Goal: Transaction & Acquisition: Subscribe to service/newsletter

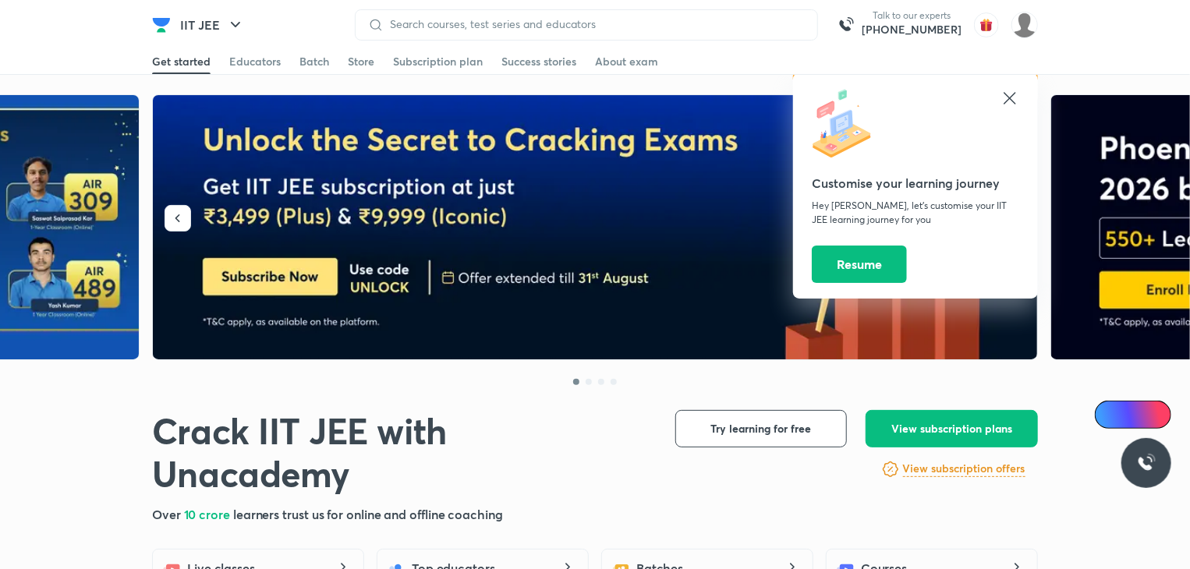
click at [1006, 98] on icon at bounding box center [1010, 98] width 19 height 19
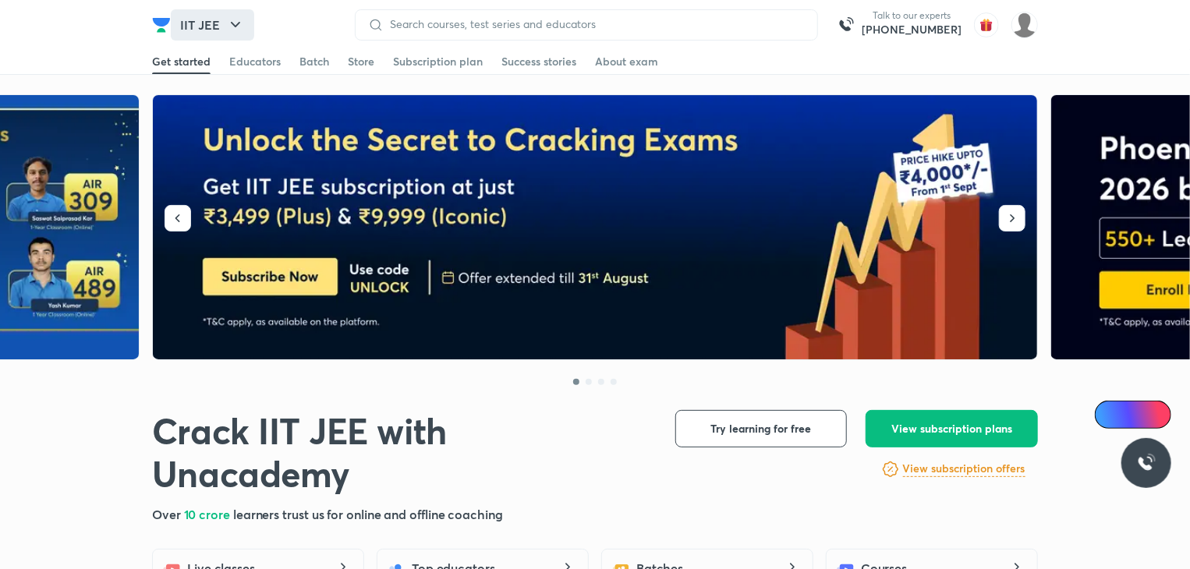
click at [218, 17] on button "IIT JEE" at bounding box center [212, 24] width 83 height 31
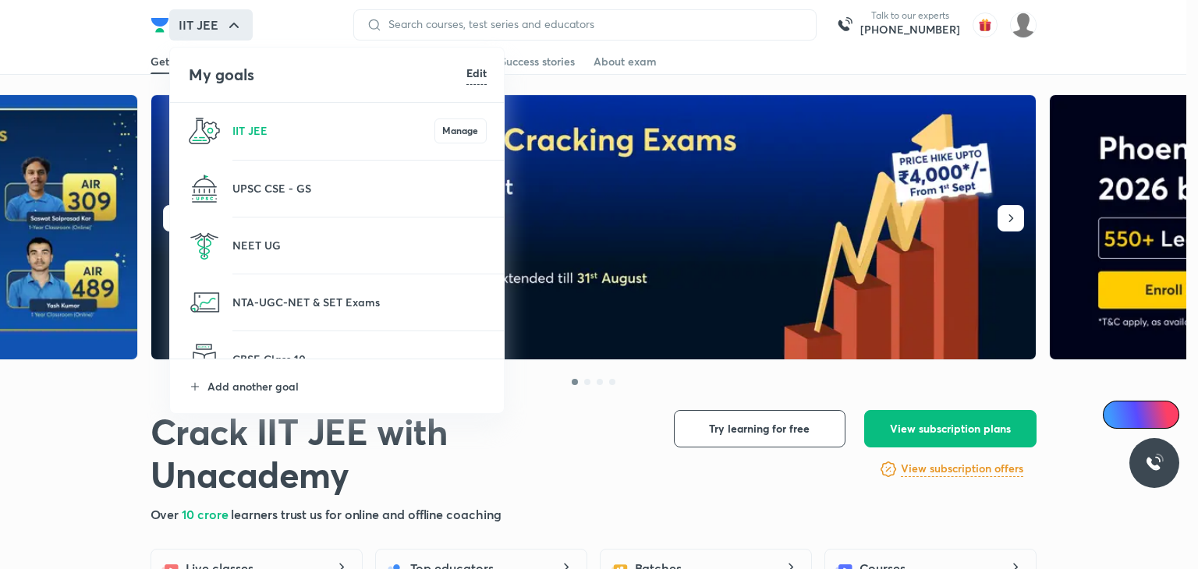
click at [243, 254] on p at bounding box center [359, 255] width 254 height 2
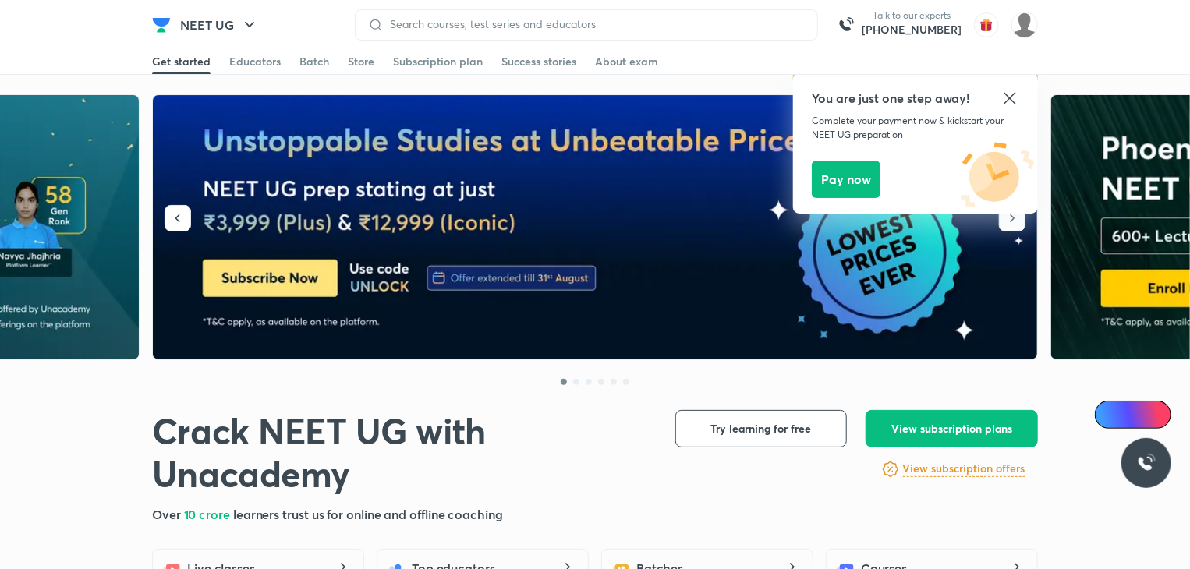
click at [1014, 98] on icon at bounding box center [1010, 98] width 19 height 19
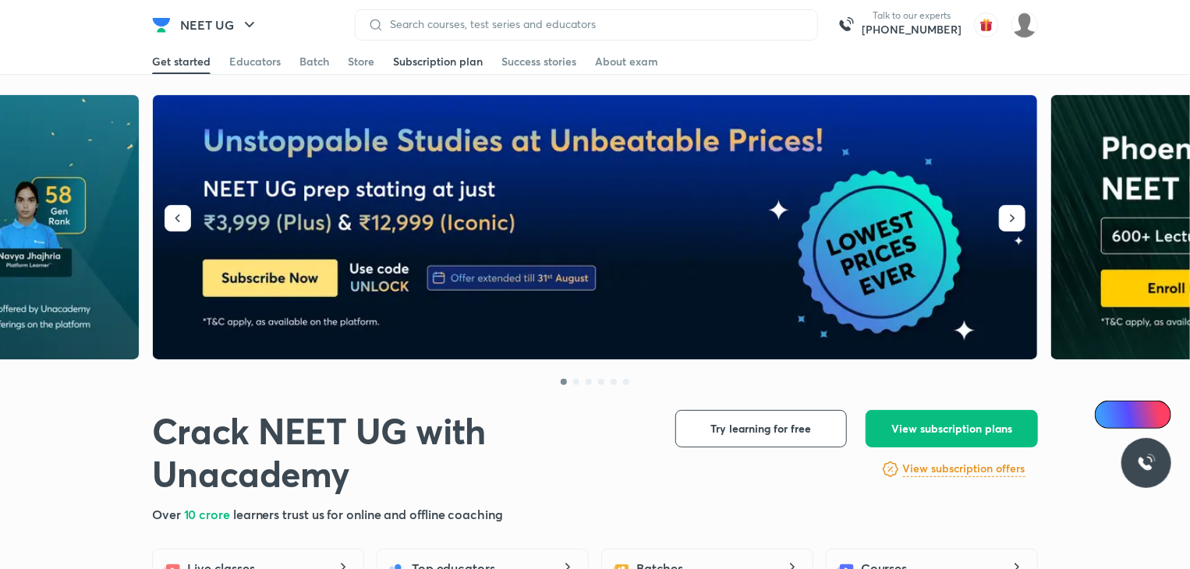
click at [452, 64] on div "Subscription plan" at bounding box center [438, 62] width 90 height 16
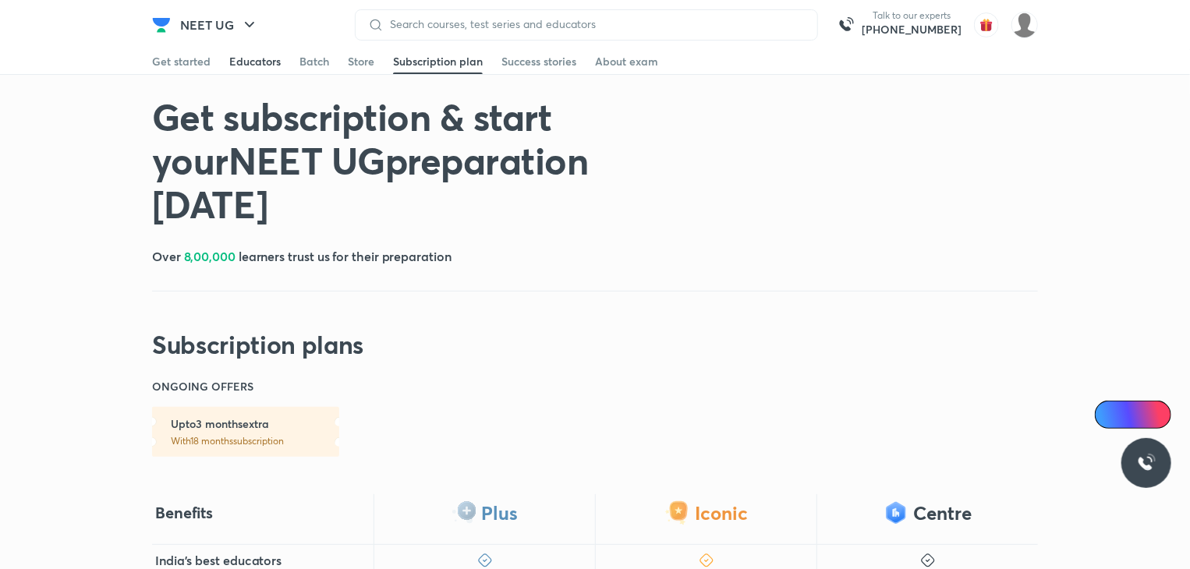
click at [250, 69] on div "Educators" at bounding box center [254, 62] width 51 height 16
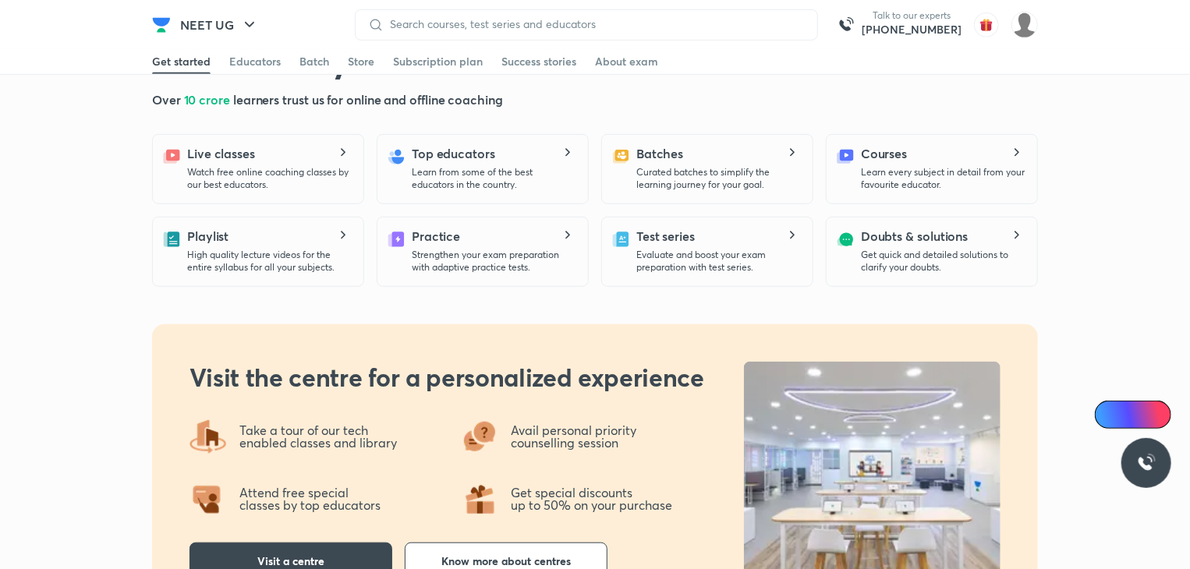
scroll to position [417, 0]
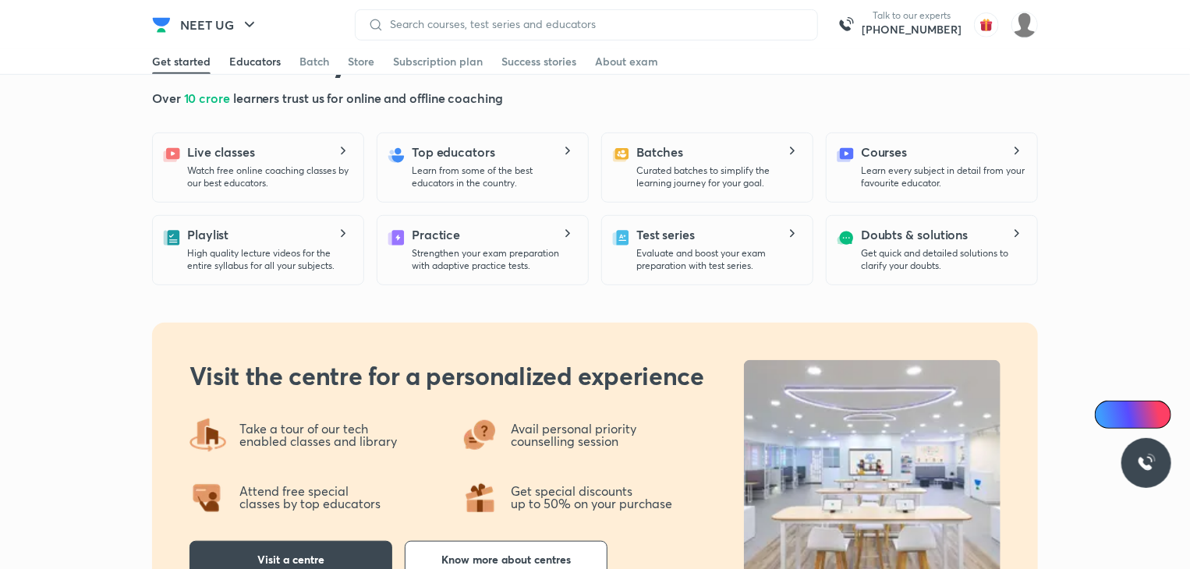
click at [241, 54] on div "Educators" at bounding box center [254, 62] width 51 height 16
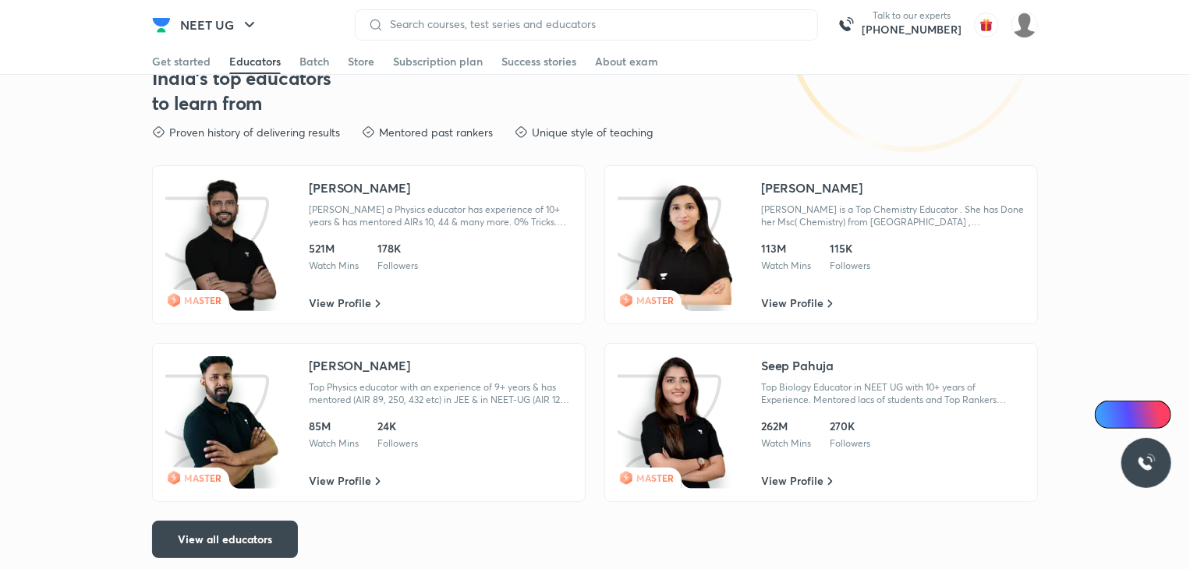
scroll to position [2902, 0]
click at [264, 523] on button "View all educators" at bounding box center [225, 539] width 146 height 37
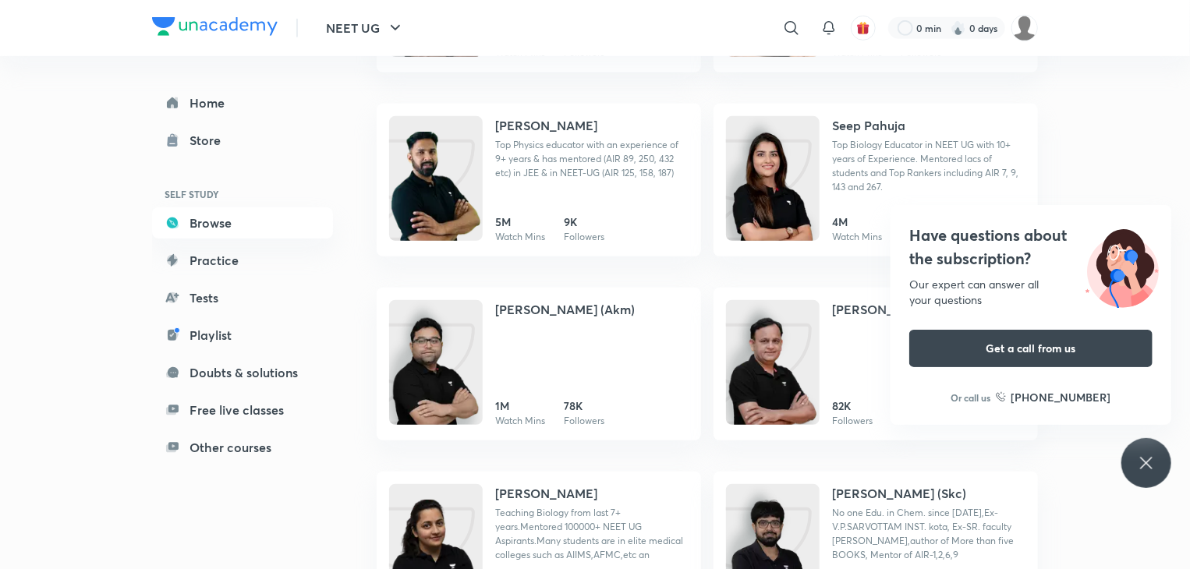
scroll to position [373, 0]
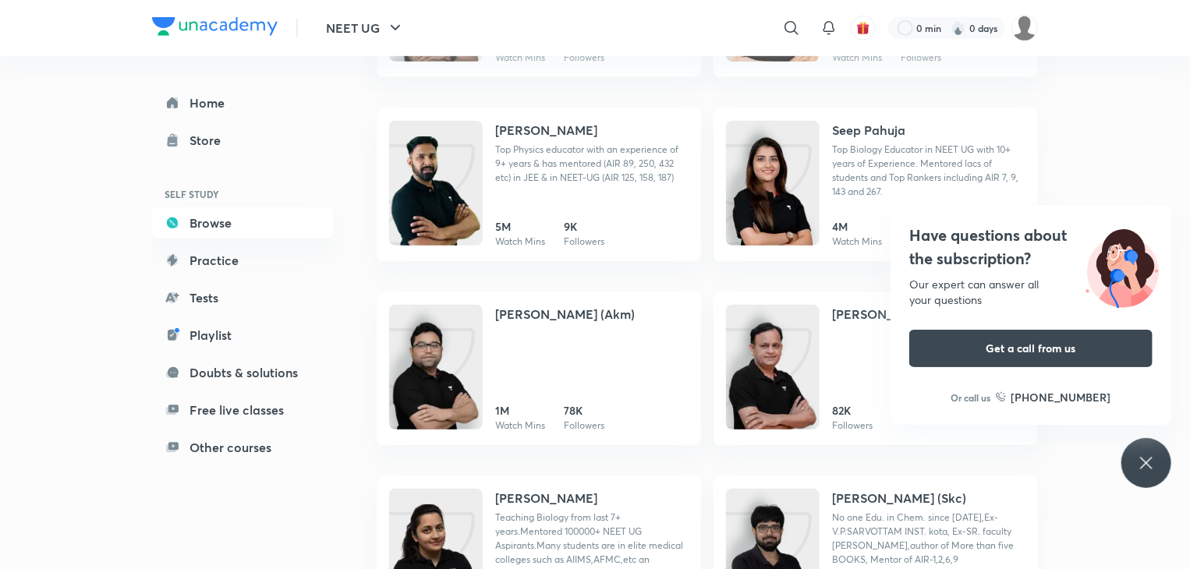
click at [1139, 463] on icon at bounding box center [1146, 463] width 19 height 19
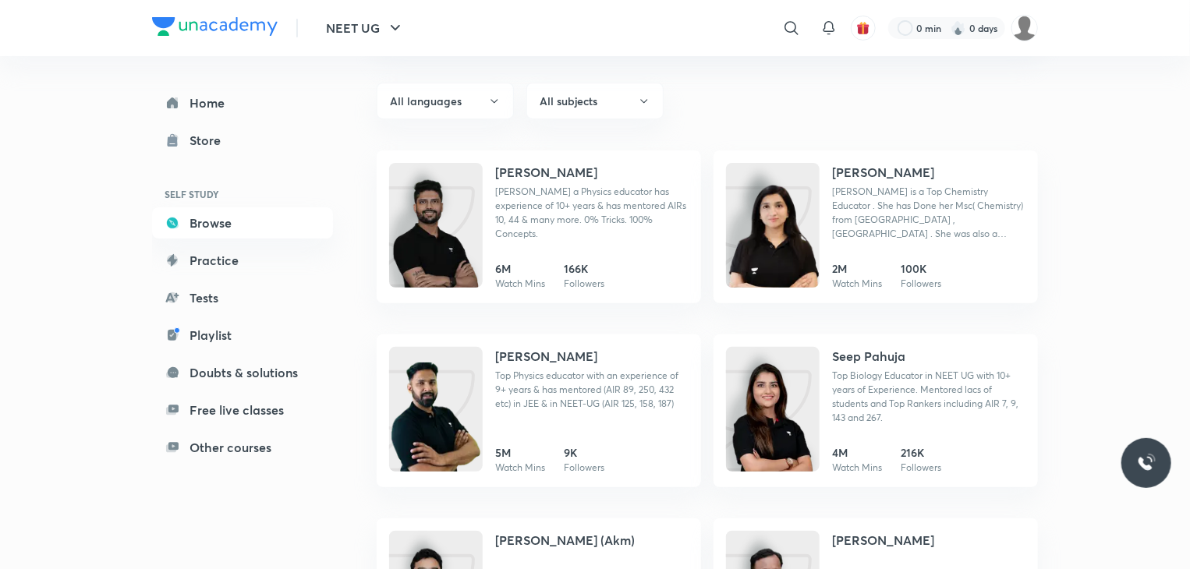
scroll to position [0, 0]
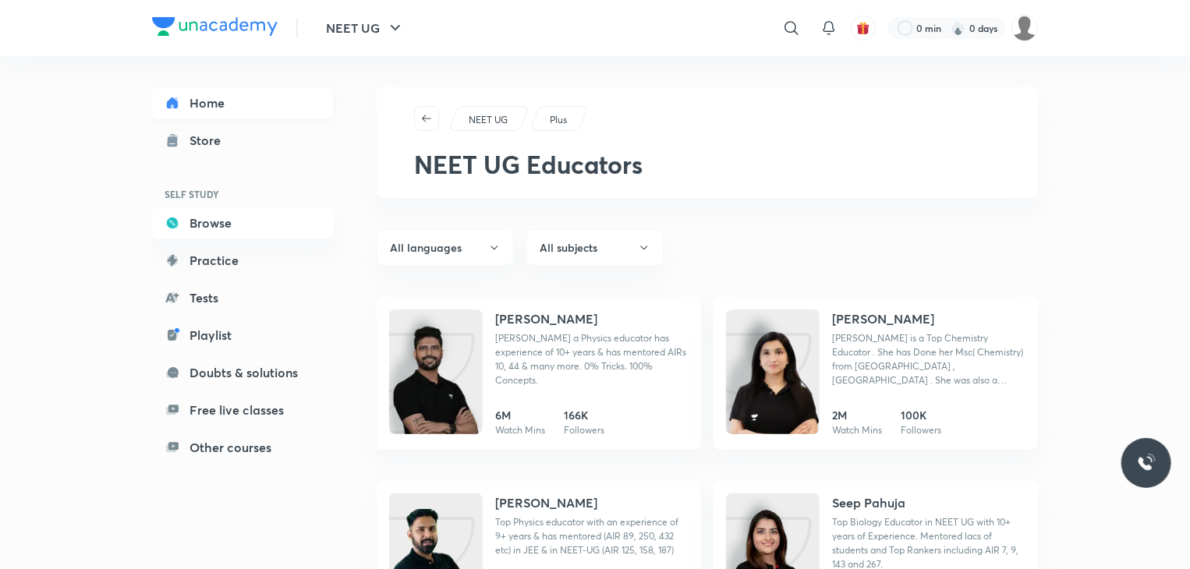
click at [193, 96] on link "Home" at bounding box center [242, 102] width 181 height 31
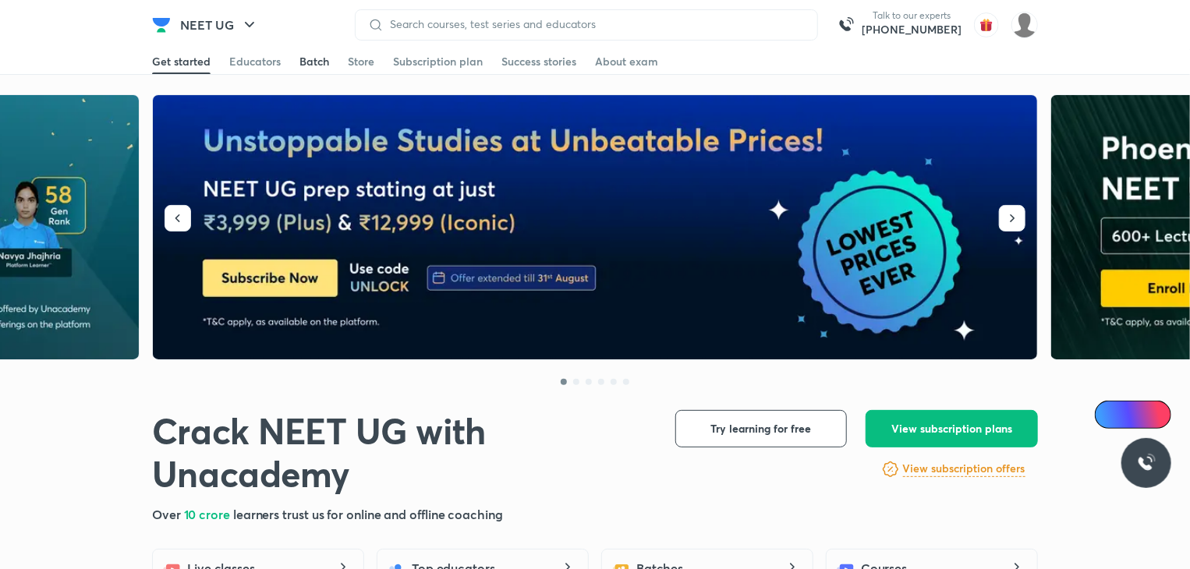
click at [303, 70] on link "Batch" at bounding box center [315, 61] width 30 height 25
click at [318, 55] on div "Batch" at bounding box center [315, 62] width 30 height 16
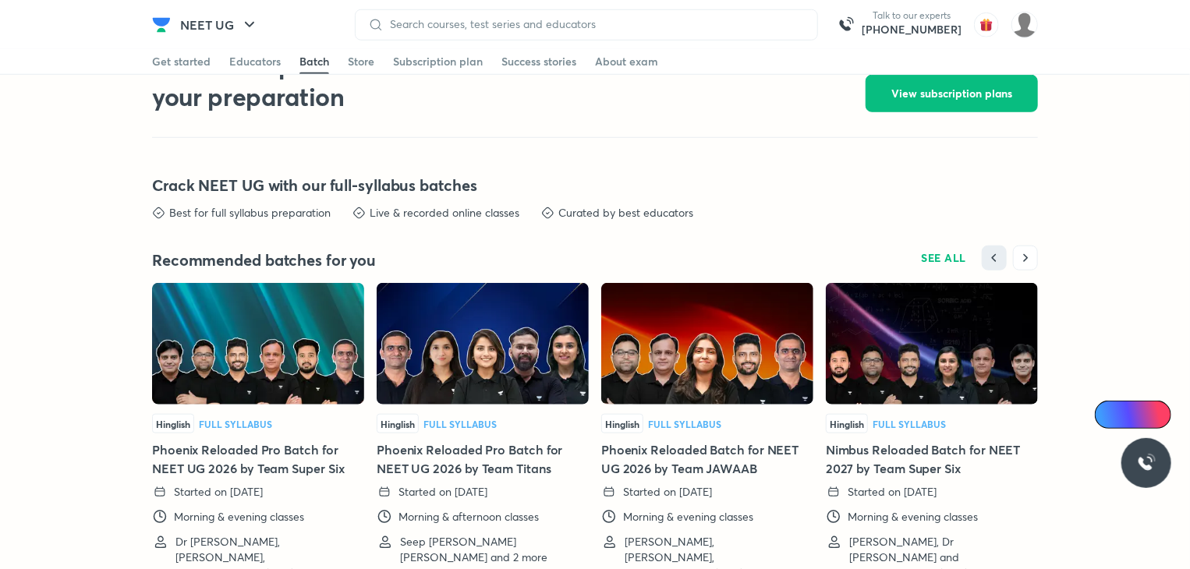
scroll to position [3784, 0]
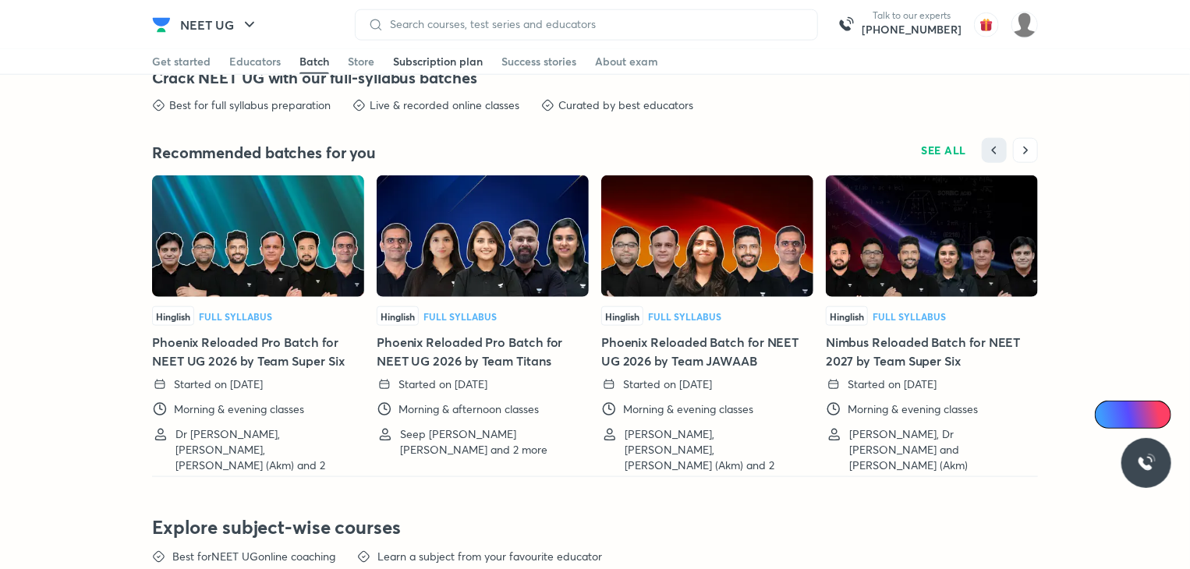
click at [431, 65] on div "Subscription plan" at bounding box center [438, 62] width 90 height 16
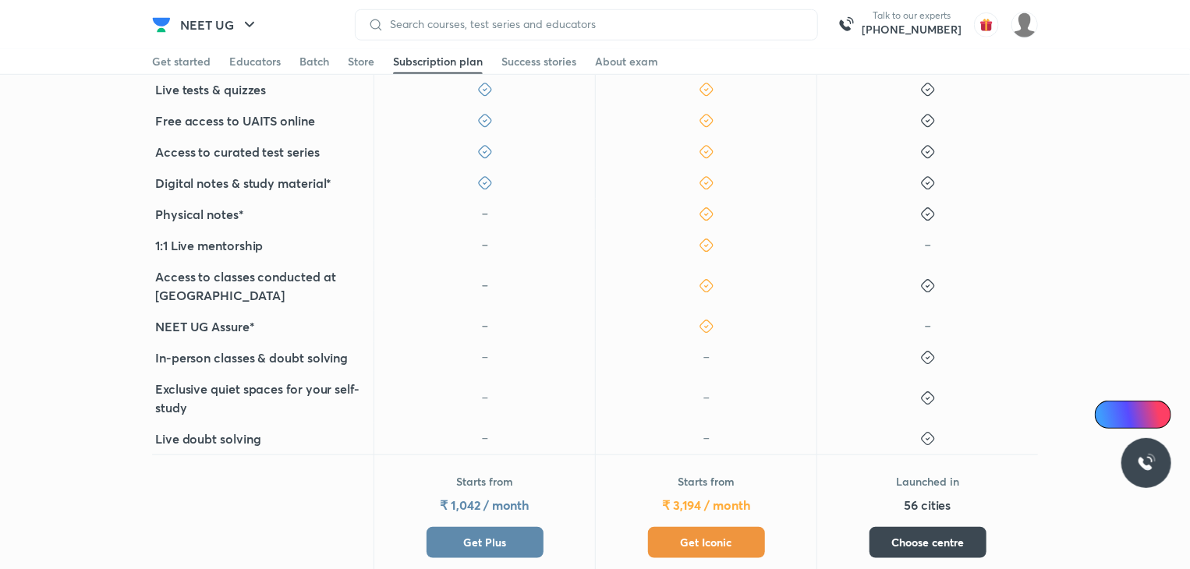
scroll to position [567, 0]
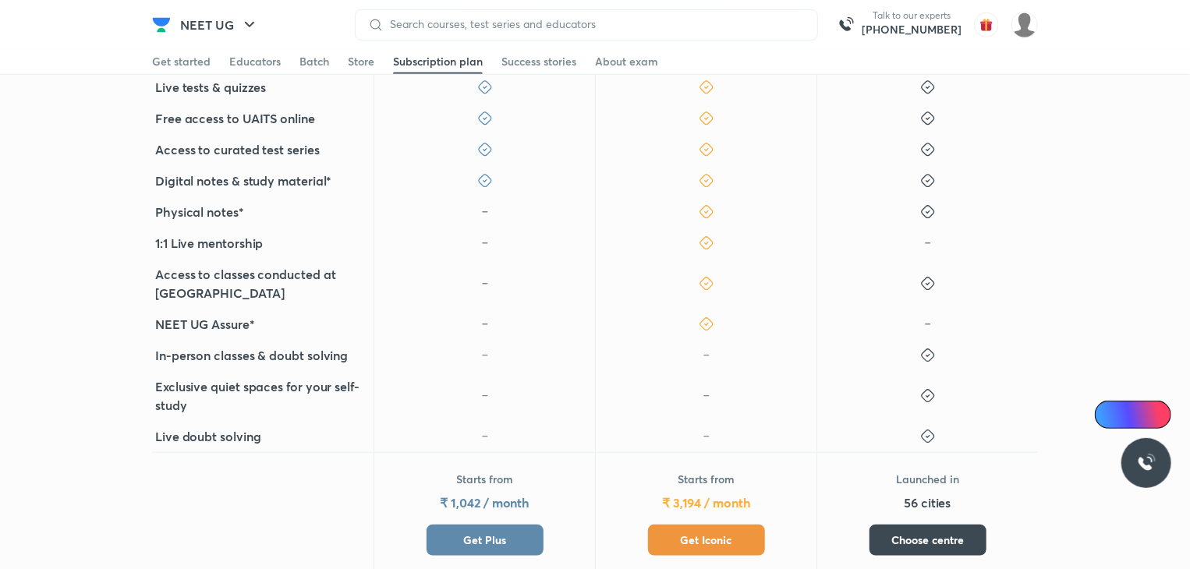
click at [462, 525] on button "Get Plus" at bounding box center [485, 540] width 117 height 31
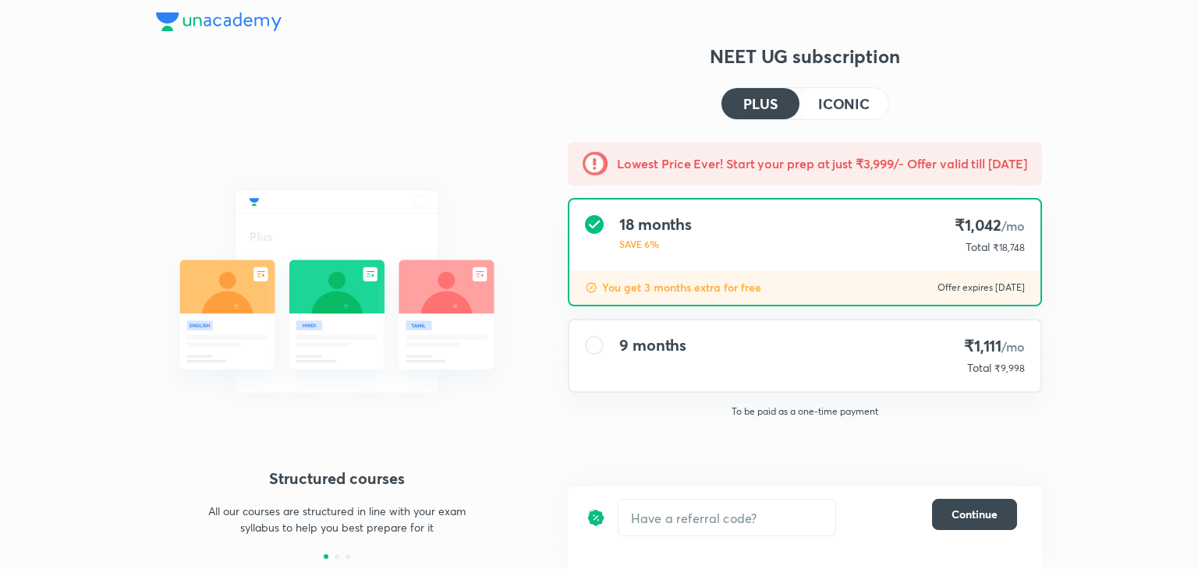
click at [626, 336] on h4 "9 months" at bounding box center [652, 345] width 67 height 19
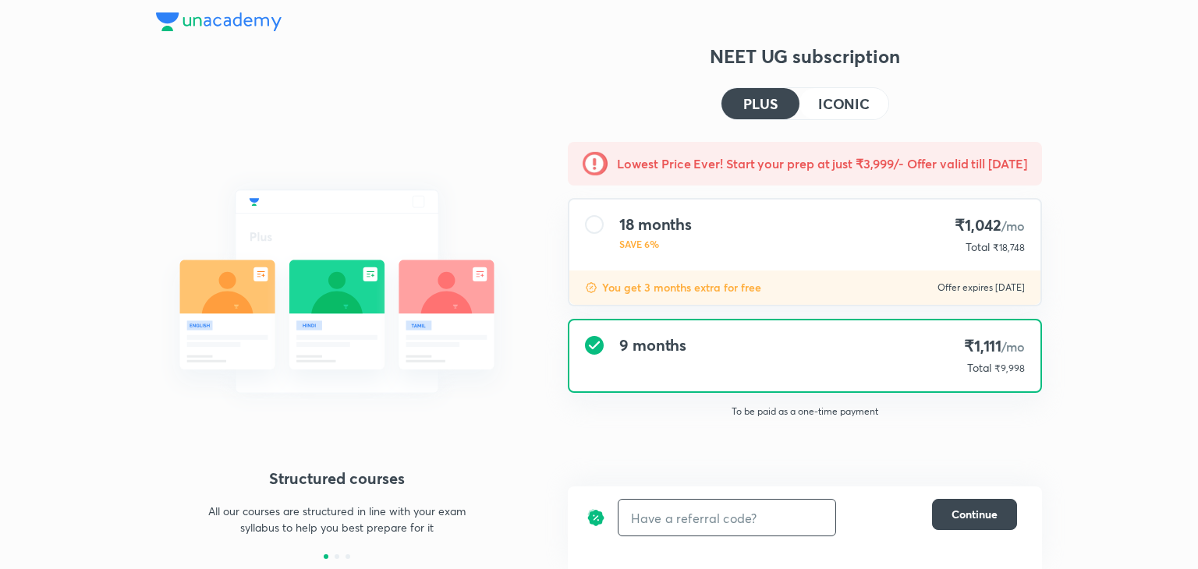
click at [665, 521] on input "text" at bounding box center [727, 518] width 217 height 37
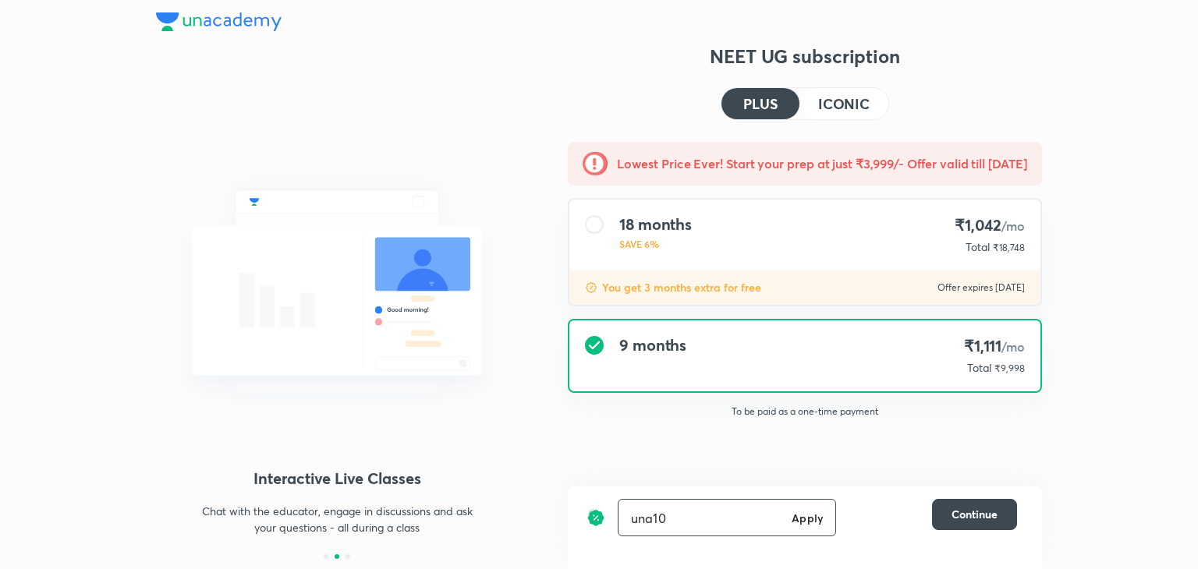
type input "una10"
click at [799, 514] on h6 "Apply" at bounding box center [807, 518] width 31 height 16
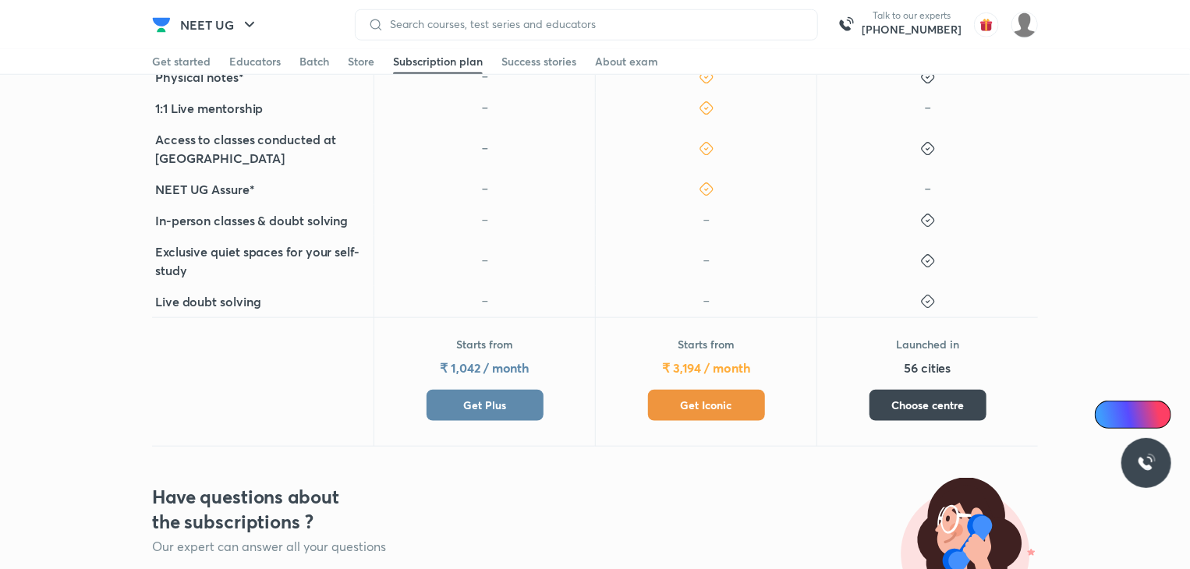
scroll to position [704, 0]
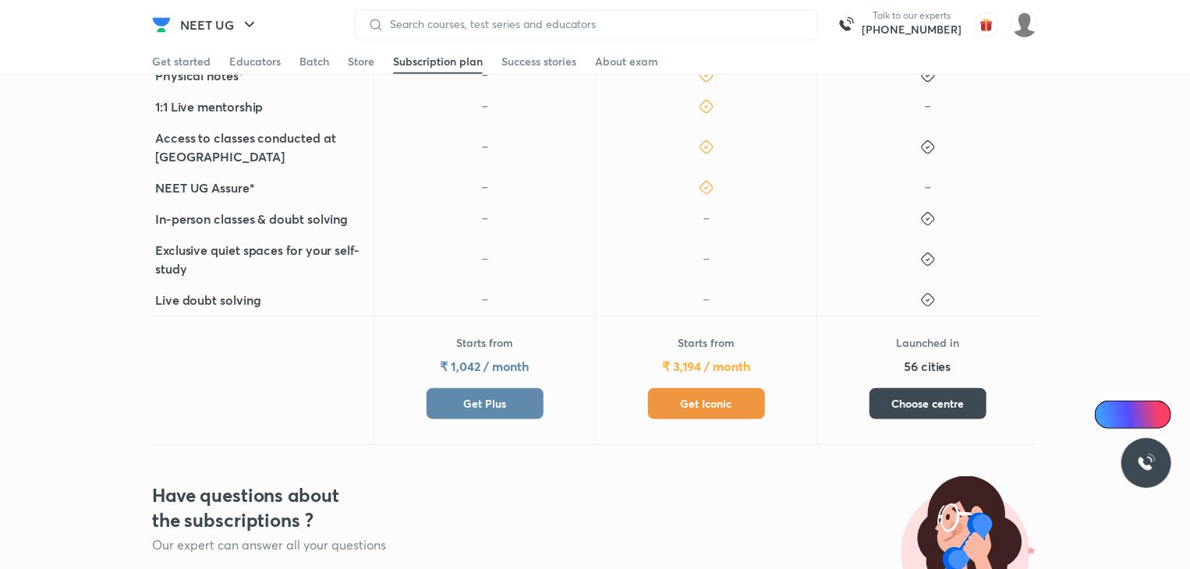
click at [725, 396] on span "Get Iconic" at bounding box center [706, 404] width 51 height 16
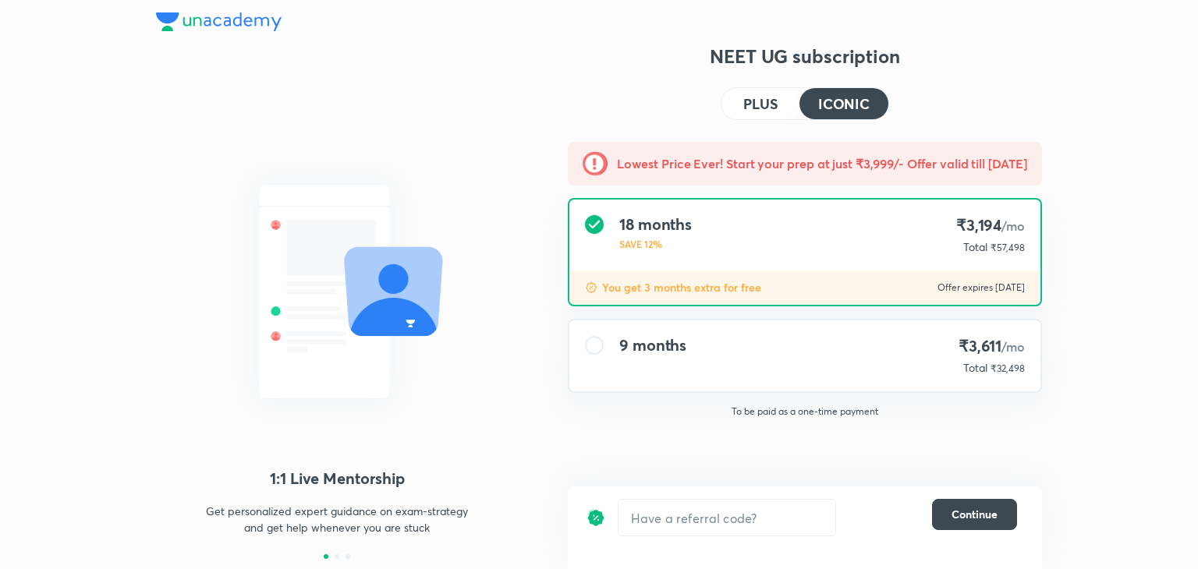
click at [754, 355] on div "9 months ₹3,611 /mo Total ₹32,498" at bounding box center [804, 356] width 471 height 71
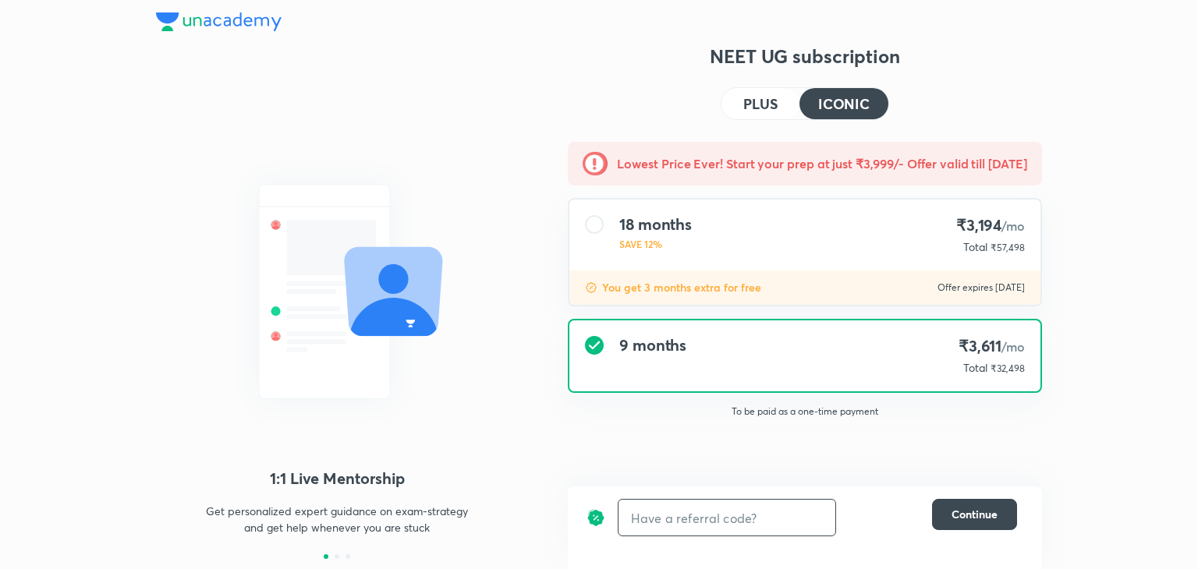
click at [709, 523] on input "text" at bounding box center [727, 518] width 217 height 37
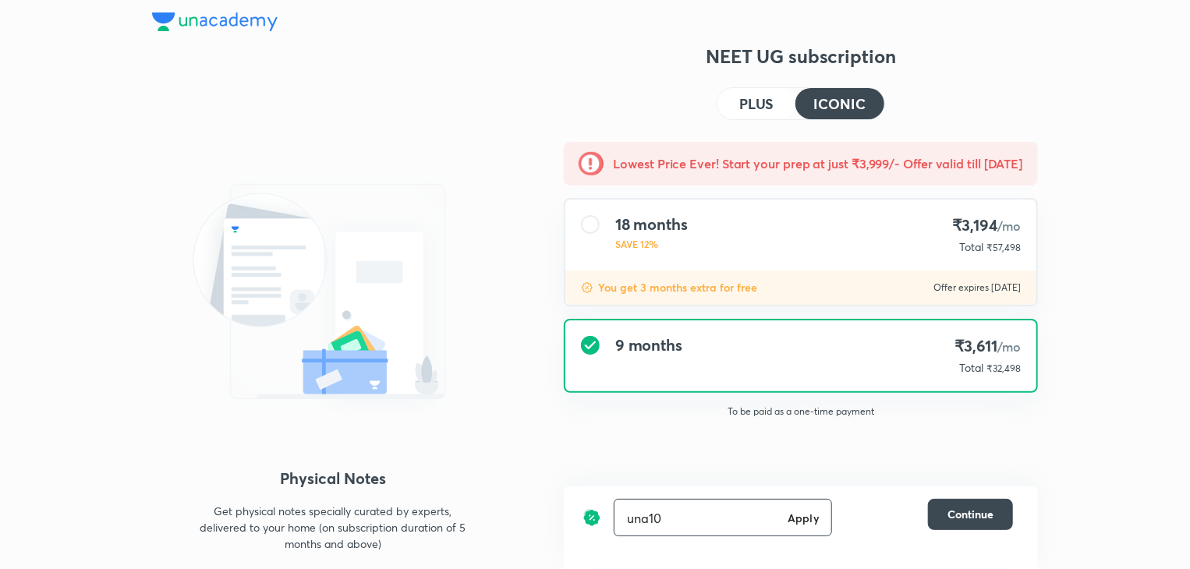
type input "una10"
click at [800, 512] on h6 "Apply" at bounding box center [803, 518] width 31 height 16
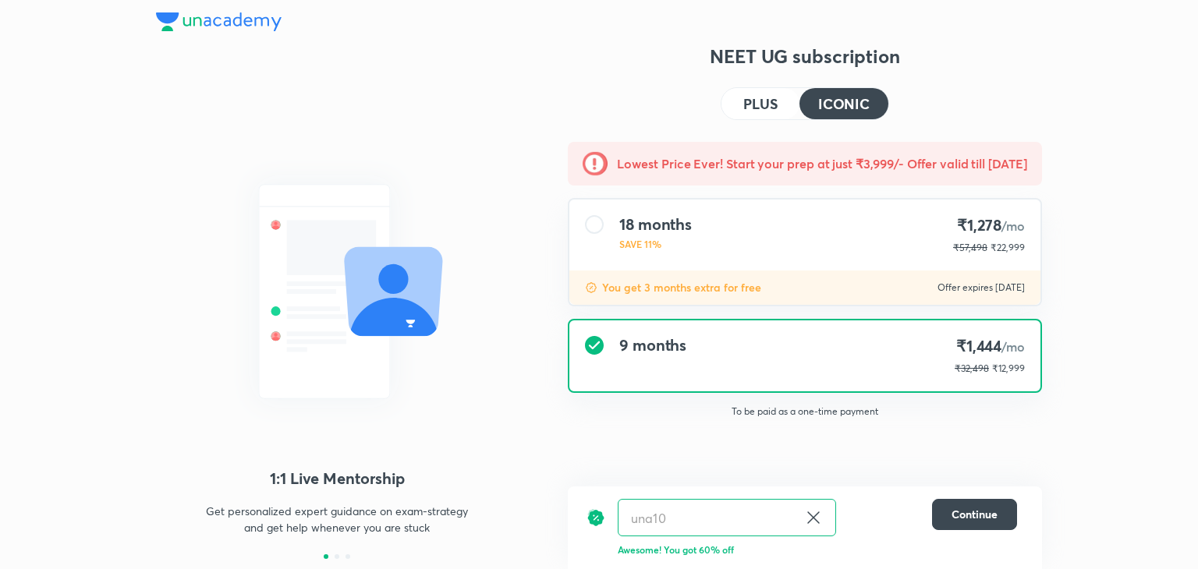
click at [764, 105] on h4 "PLUS" at bounding box center [760, 104] width 34 height 14
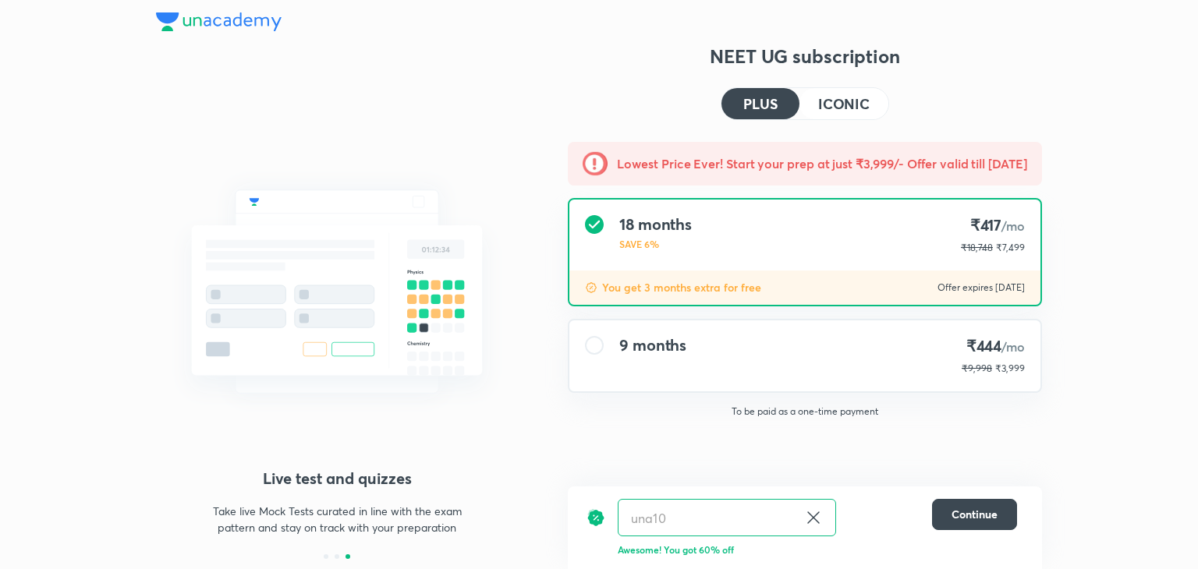
click at [916, 360] on div "9 months ₹444 /mo ₹9,998 ₹3,999" at bounding box center [804, 356] width 471 height 71
